Goal: Information Seeking & Learning: Learn about a topic

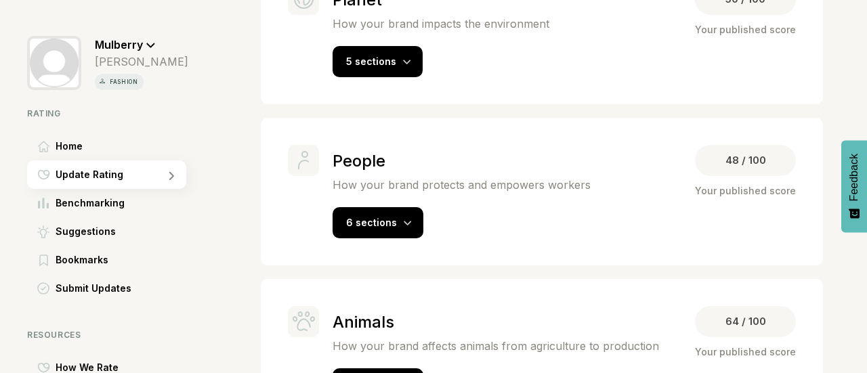
scroll to position [388, 0]
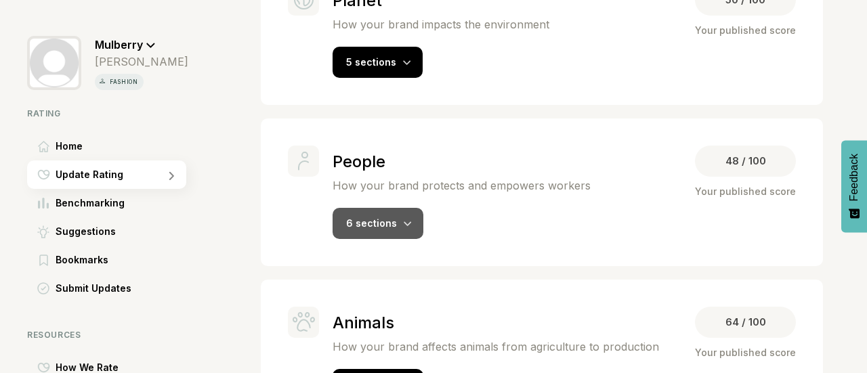
click at [404, 216] on div at bounding box center [408, 223] width 8 height 14
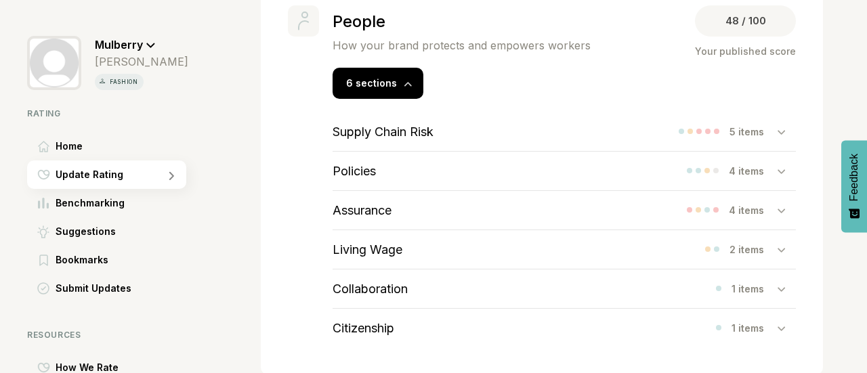
scroll to position [534, 0]
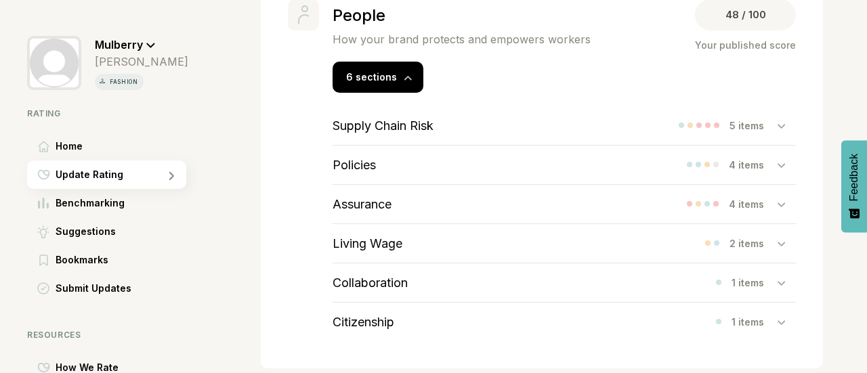
click at [430, 115] on div "Supply Chain Risk" at bounding box center [383, 125] width 101 height 39
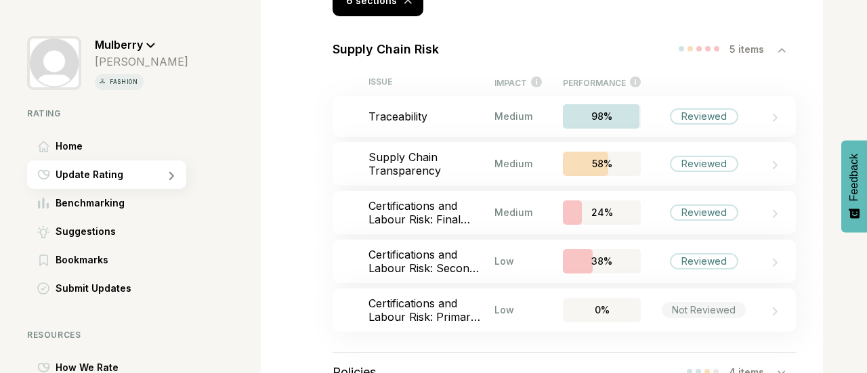
scroll to position [612, 0]
click at [478, 154] on p "Supply Chain Transparency" at bounding box center [431, 163] width 126 height 27
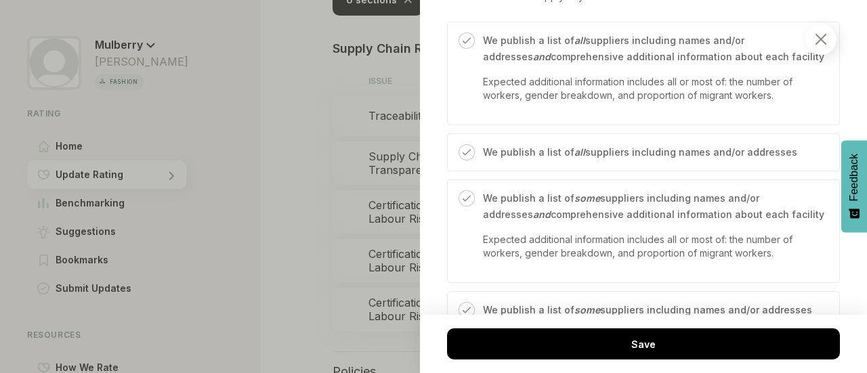
scroll to position [1962, 0]
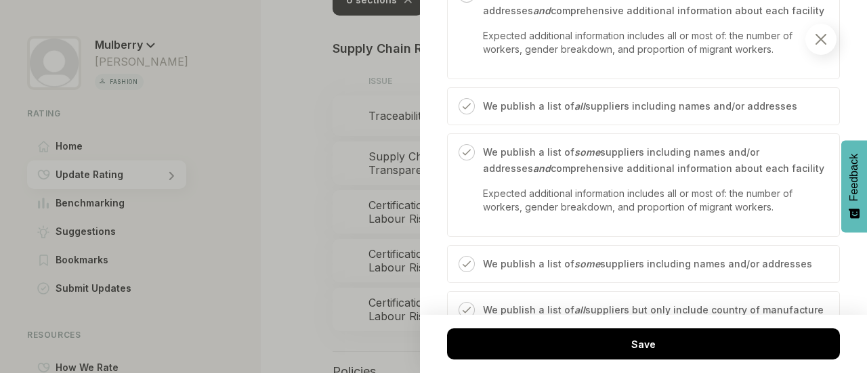
click at [292, 198] on div at bounding box center [433, 186] width 867 height 373
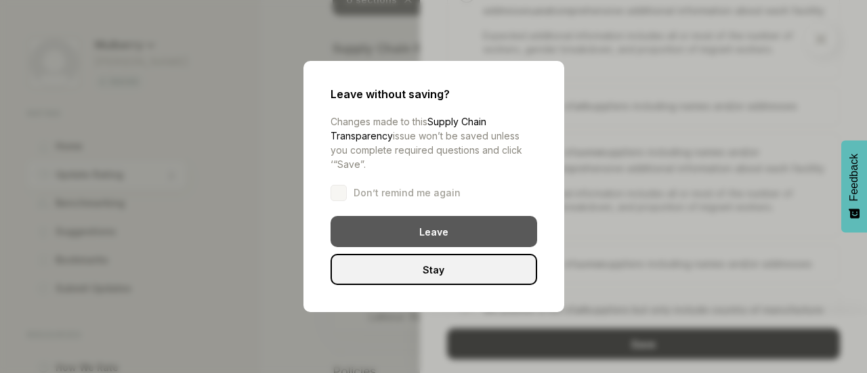
click at [391, 231] on div "Leave" at bounding box center [433, 231] width 207 height 31
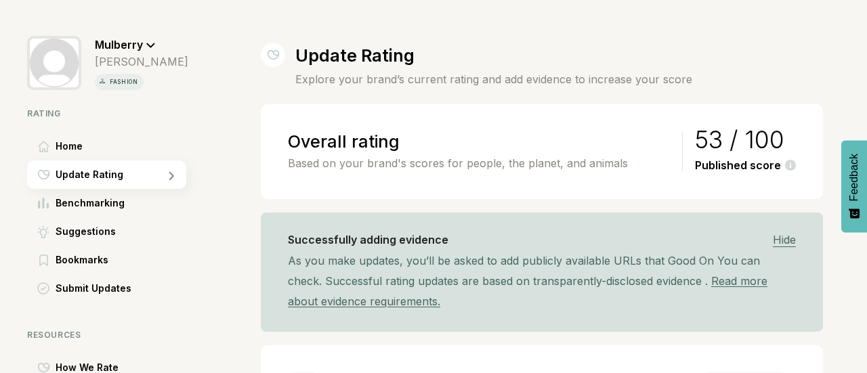
scroll to position [241, 0]
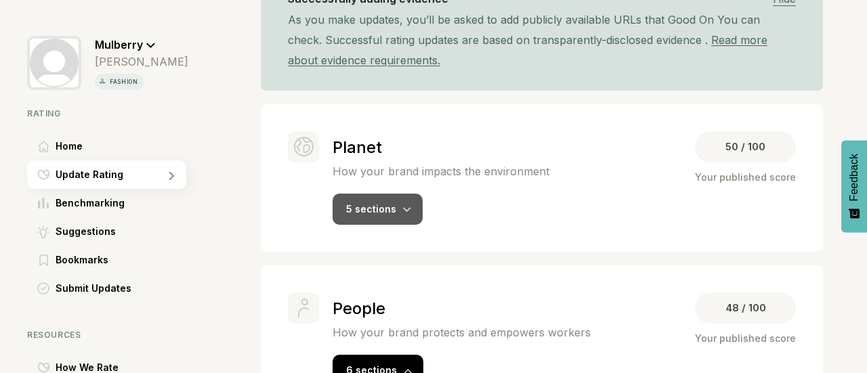
click at [418, 207] on div "5 sections" at bounding box center [378, 209] width 90 height 31
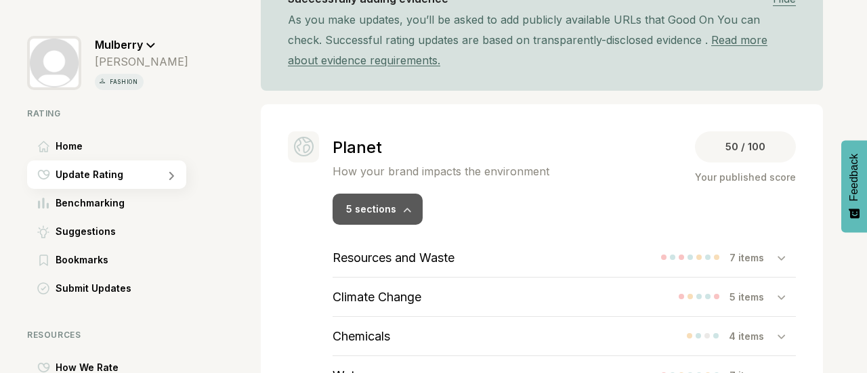
scroll to position [298, 0]
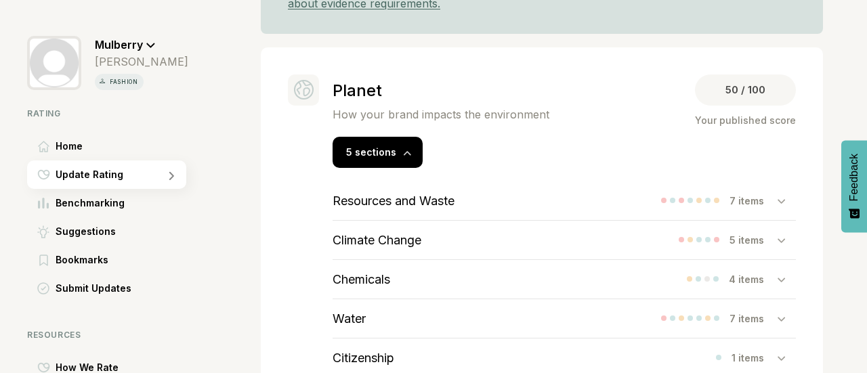
click at [477, 206] on div "Resources and Waste 7 items" at bounding box center [564, 200] width 463 height 39
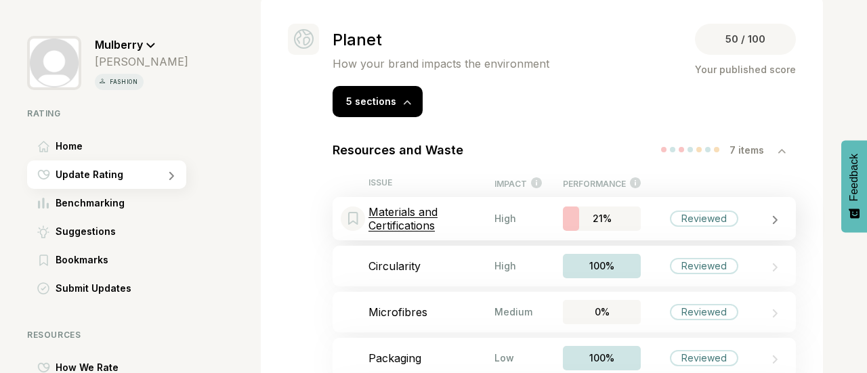
scroll to position [349, 0]
click at [633, 209] on div "21%" at bounding box center [602, 218] width 78 height 24
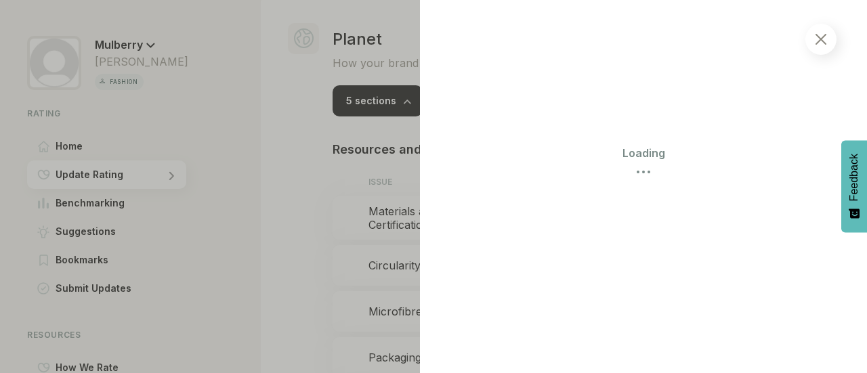
select select "********"
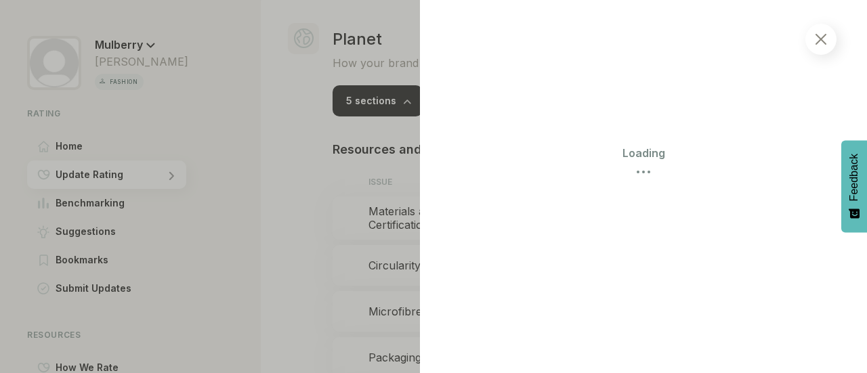
select select "********"
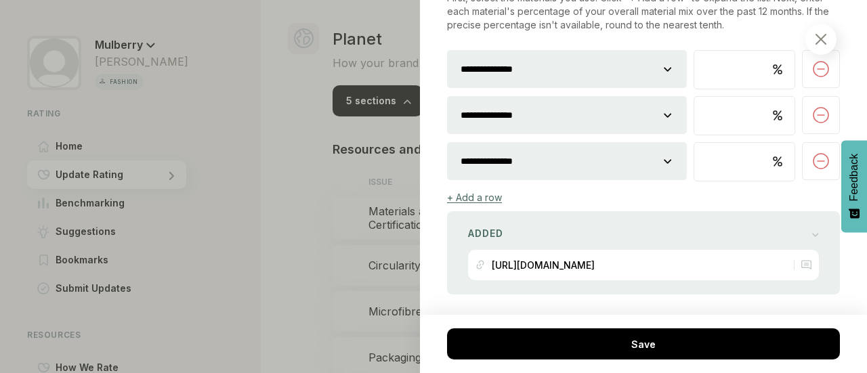
scroll to position [2803, 0]
